Goal: Obtain resource: Download file/media

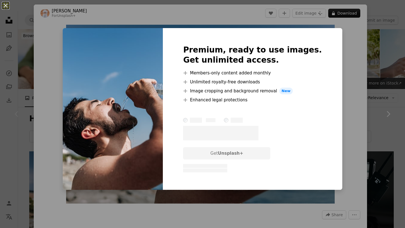
scroll to position [58, 0]
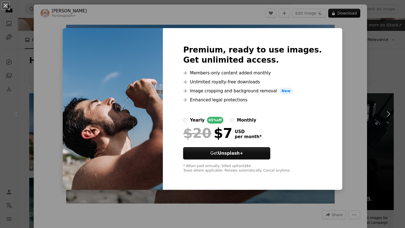
click at [388, 53] on div "An X shape Premium, ready to use images. Get unlimited access. A plus sign Memb…" at bounding box center [202, 114] width 405 height 228
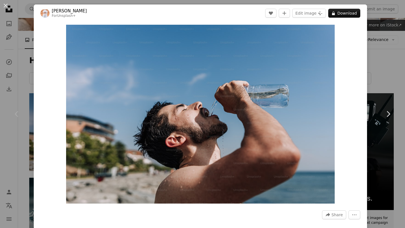
click at [374, 16] on div "An X shape Chevron left Chevron right Ahmed For Unsplash+ A heart A plus sign E…" at bounding box center [202, 114] width 405 height 228
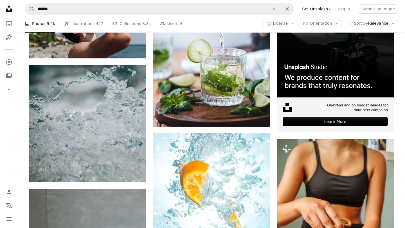
scroll to position [170, 0]
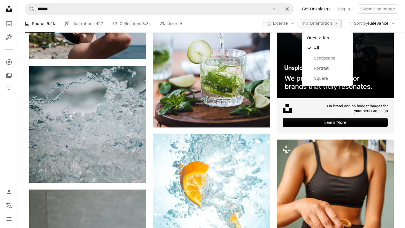
click at [338, 27] on button "Aspect ratio Orientation Arrow down" at bounding box center [320, 23] width 42 height 9
click at [329, 66] on span "Portrait" at bounding box center [331, 69] width 34 height 6
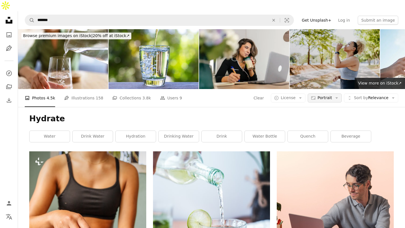
click at [334, 94] on button "Aspect ratio Portrait Arrow down" at bounding box center [324, 98] width 34 height 9
click at [341, 122] on span "Landscape" at bounding box center [338, 122] width 34 height 6
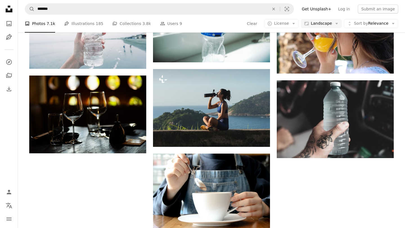
scroll to position [589, 0]
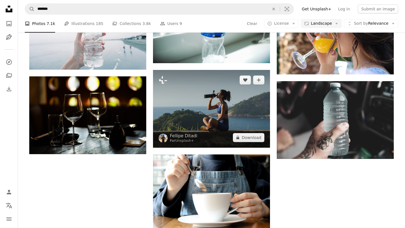
click at [202, 96] on img at bounding box center [211, 109] width 117 height 78
